Goal: Check status: Check status

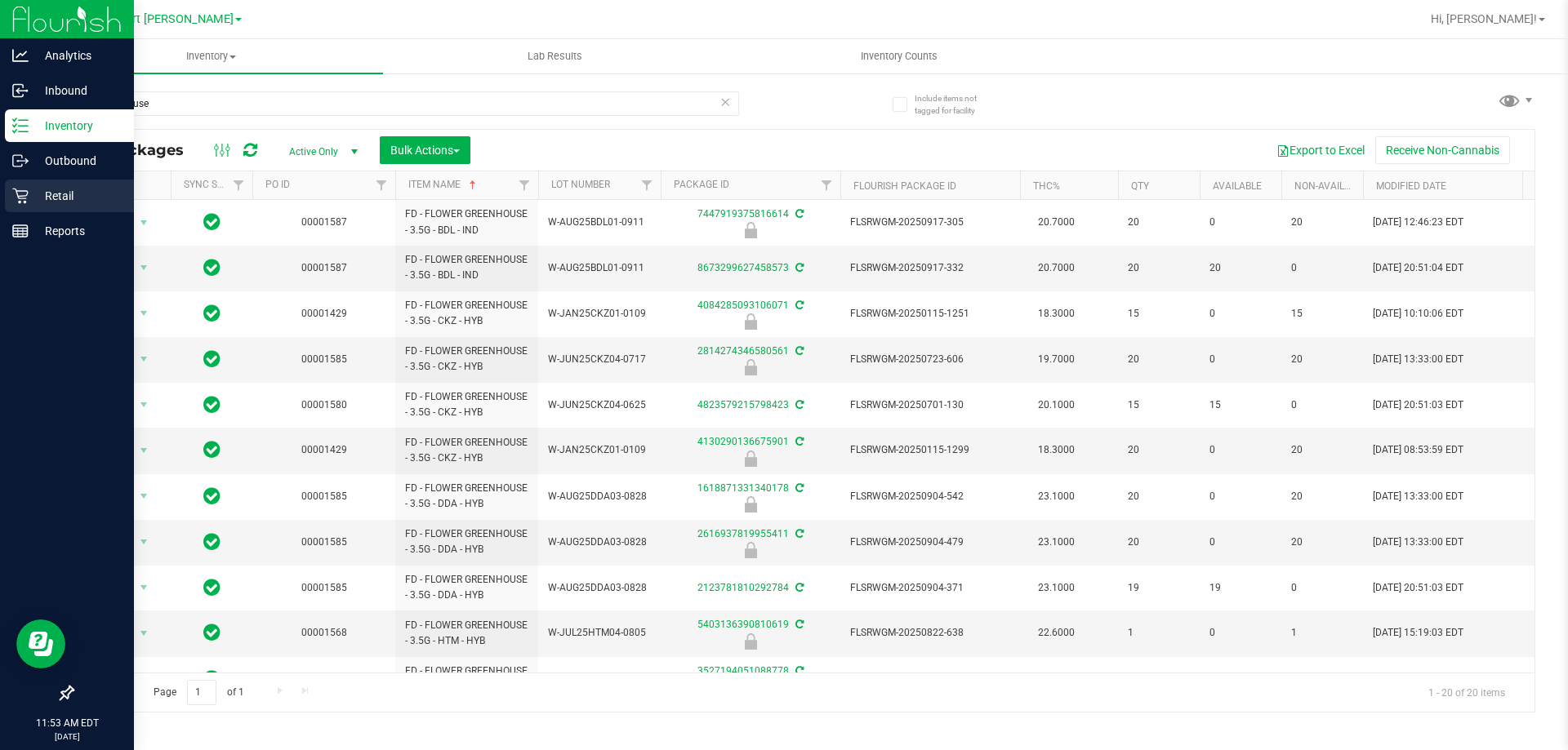
scroll to position [452, 0]
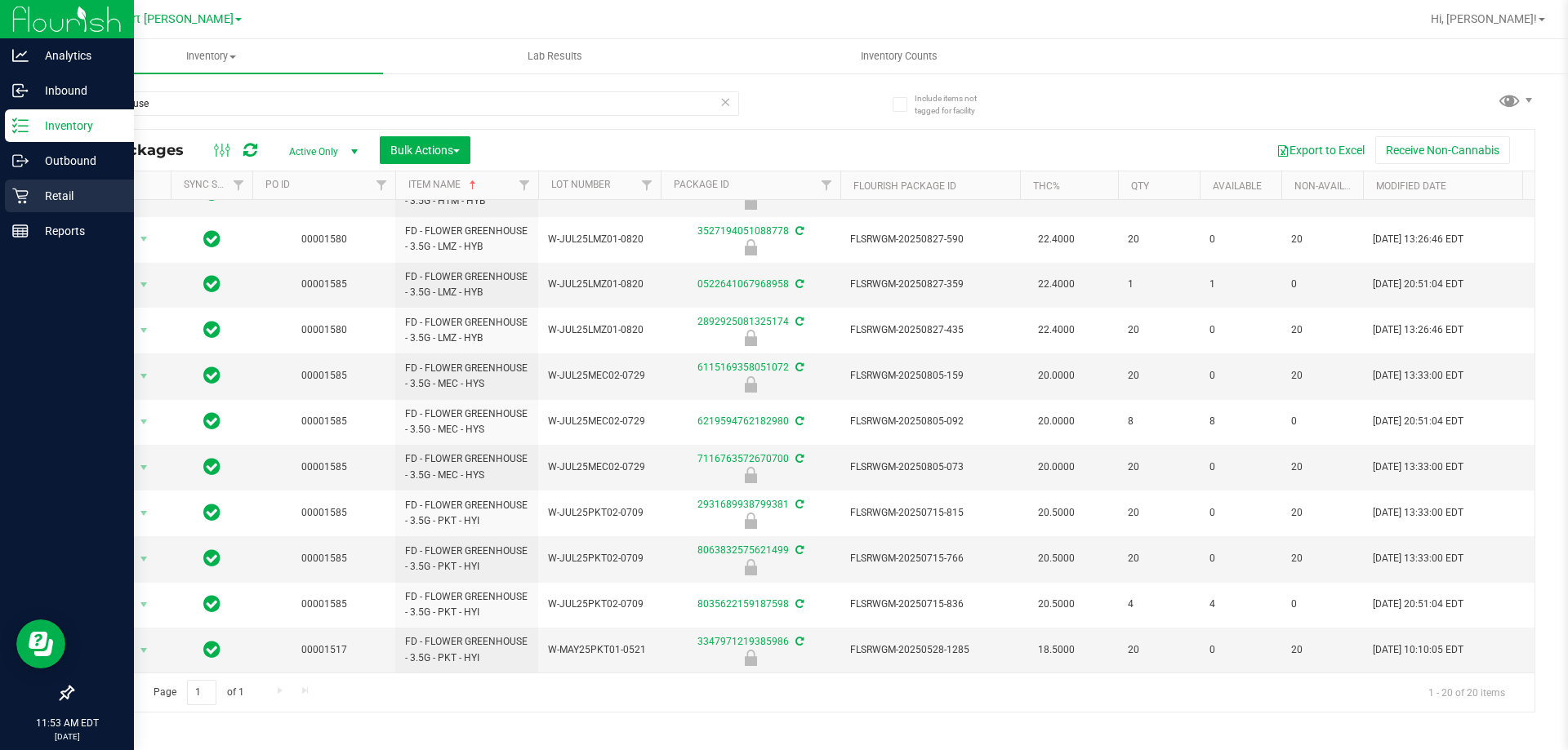
click at [22, 208] on div "Retail" at bounding box center [69, 195] width 129 height 33
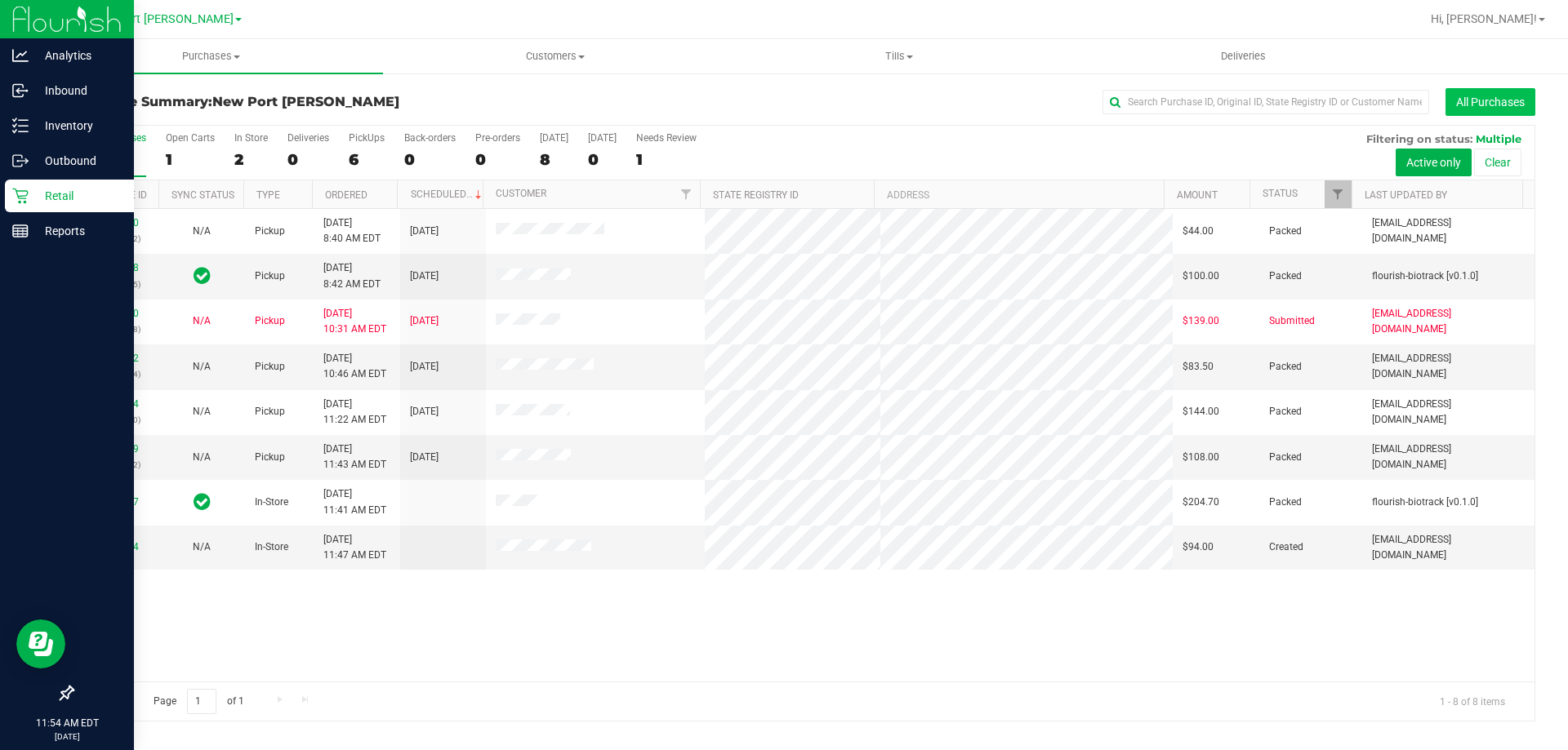
click at [1477, 100] on button "All Purchases" at bounding box center [1490, 102] width 90 height 28
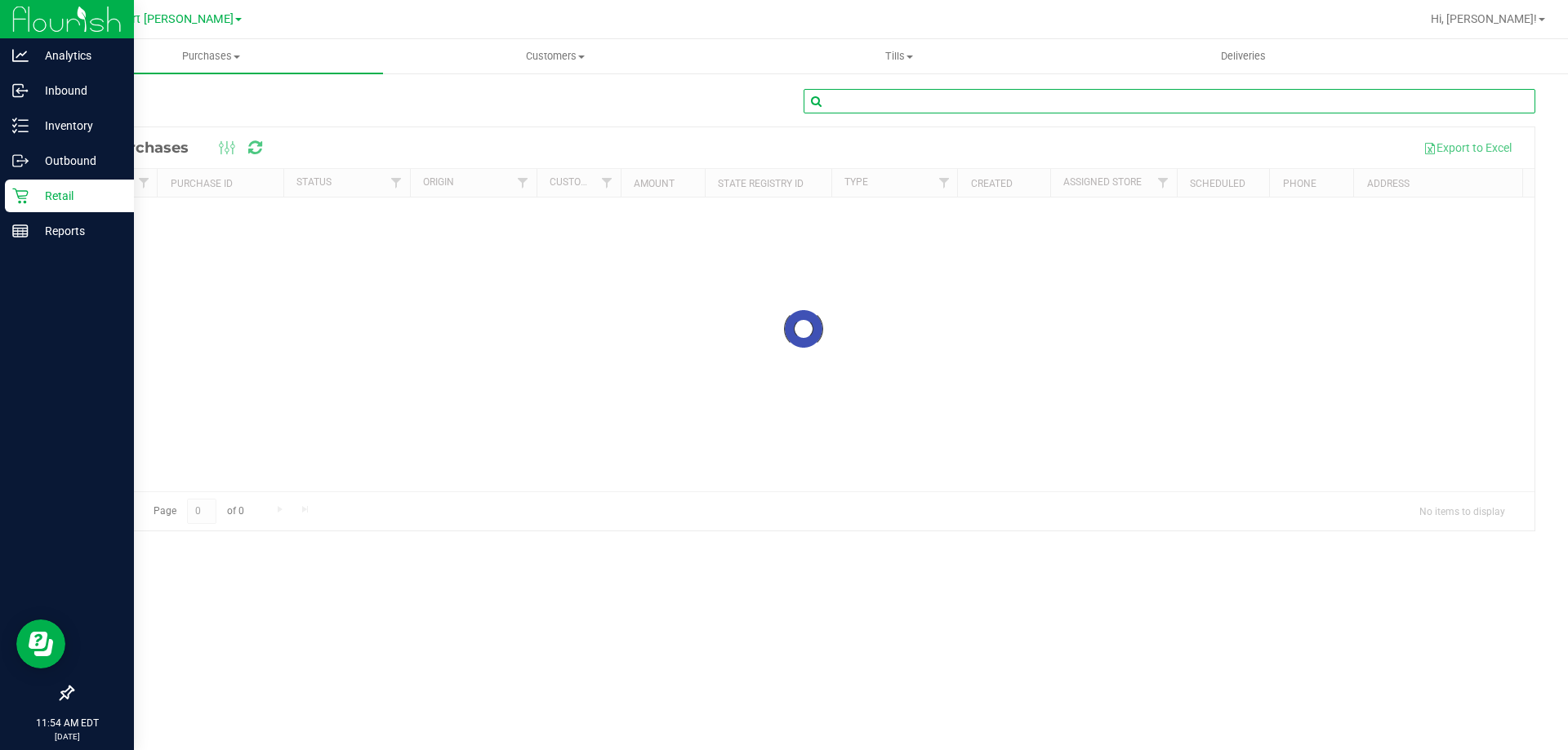
click at [935, 97] on input "text" at bounding box center [1169, 101] width 732 height 25
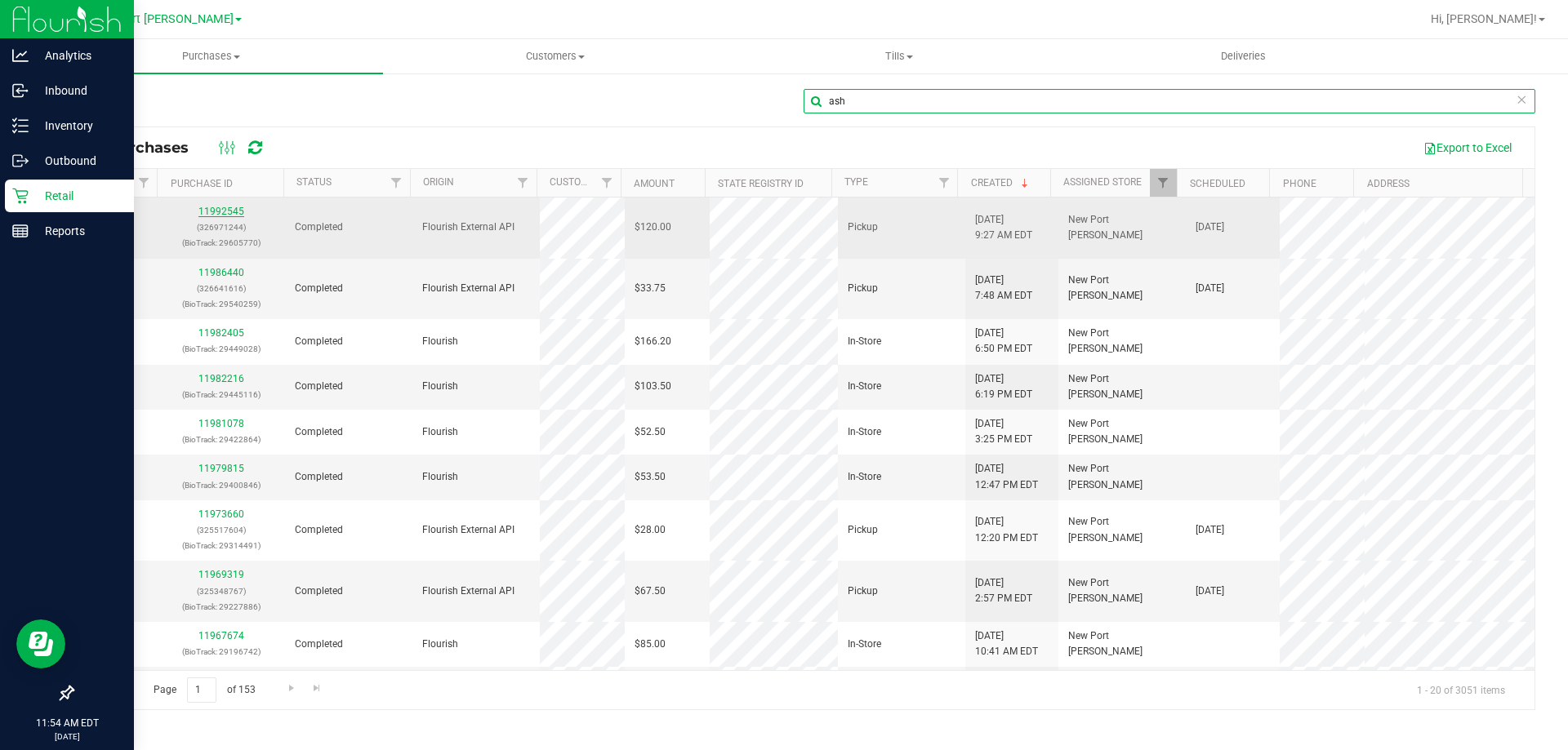
type input "ash"
click at [224, 212] on link "11992545" at bounding box center [221, 211] width 45 height 12
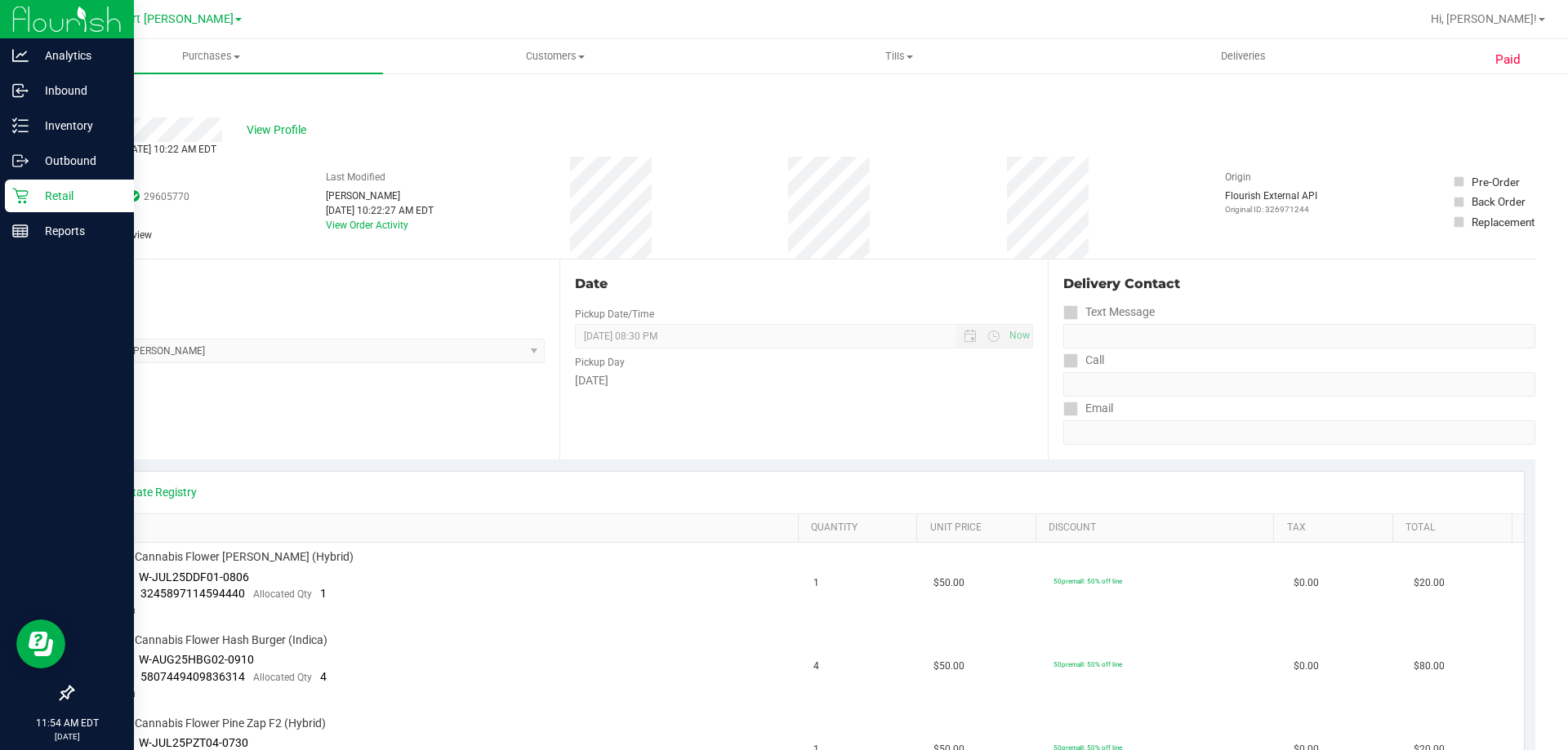
click at [59, 187] on p "Retail" at bounding box center [77, 196] width 98 height 20
